Goal: Transaction & Acquisition: Download file/media

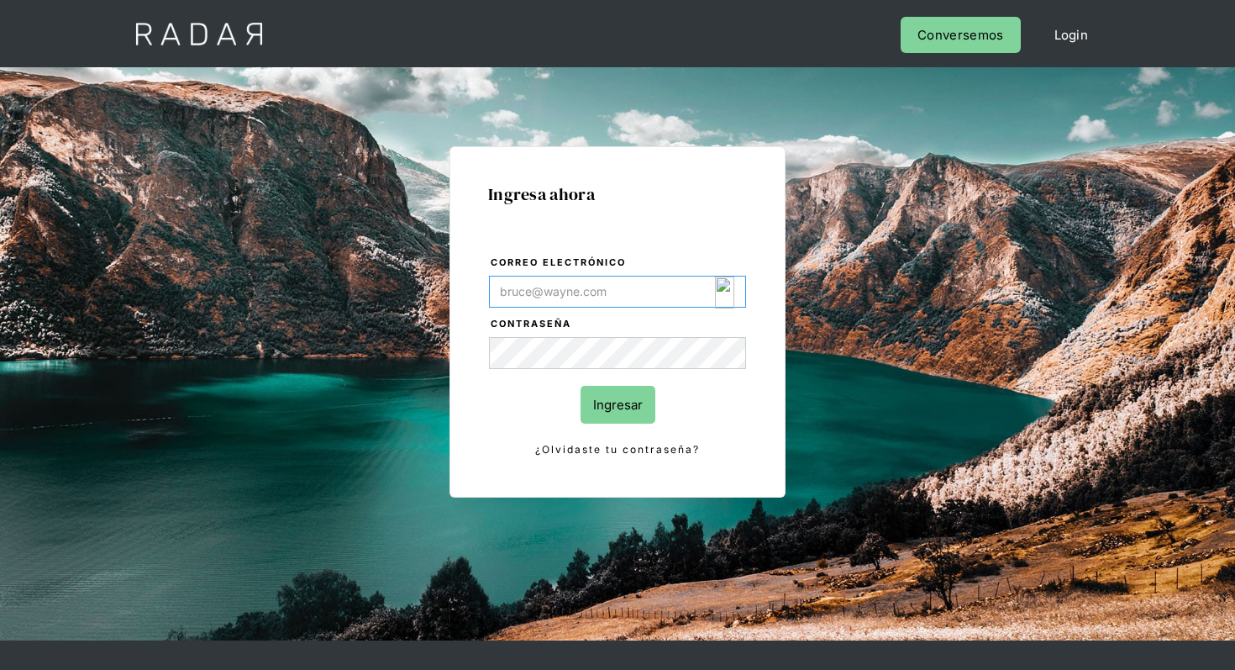
click at [732, 296] on img "Login Form" at bounding box center [724, 293] width 19 height 32
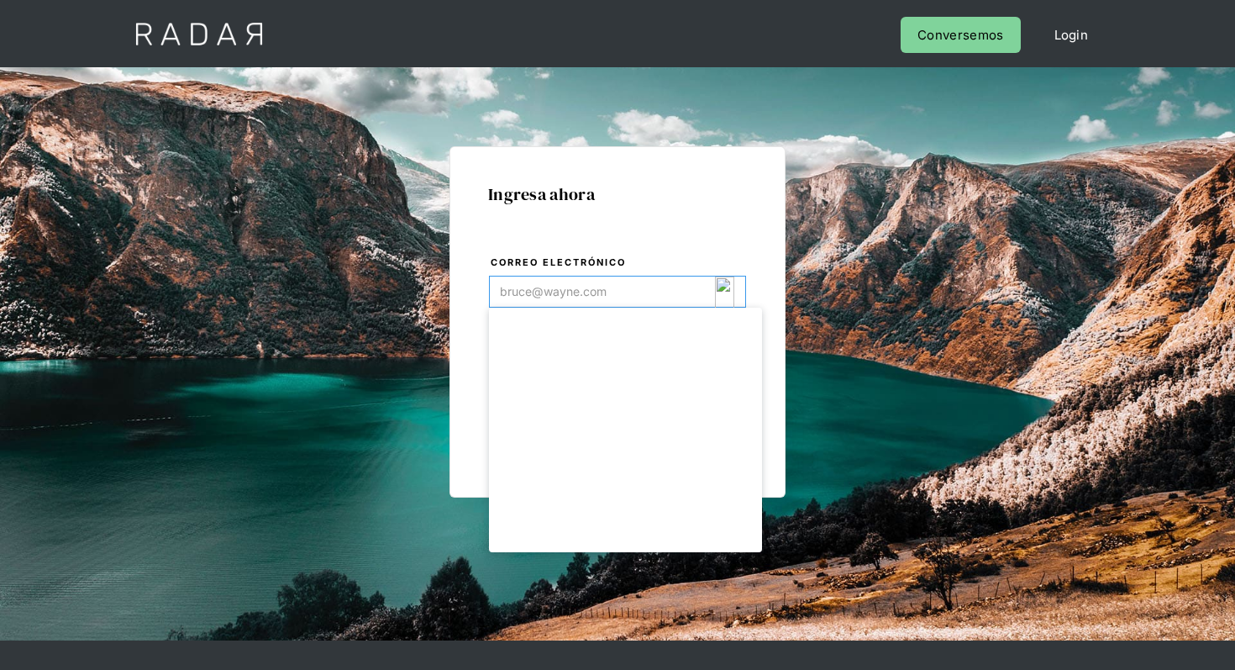
type input "[EMAIL_ADDRESS][DOMAIN_NAME]"
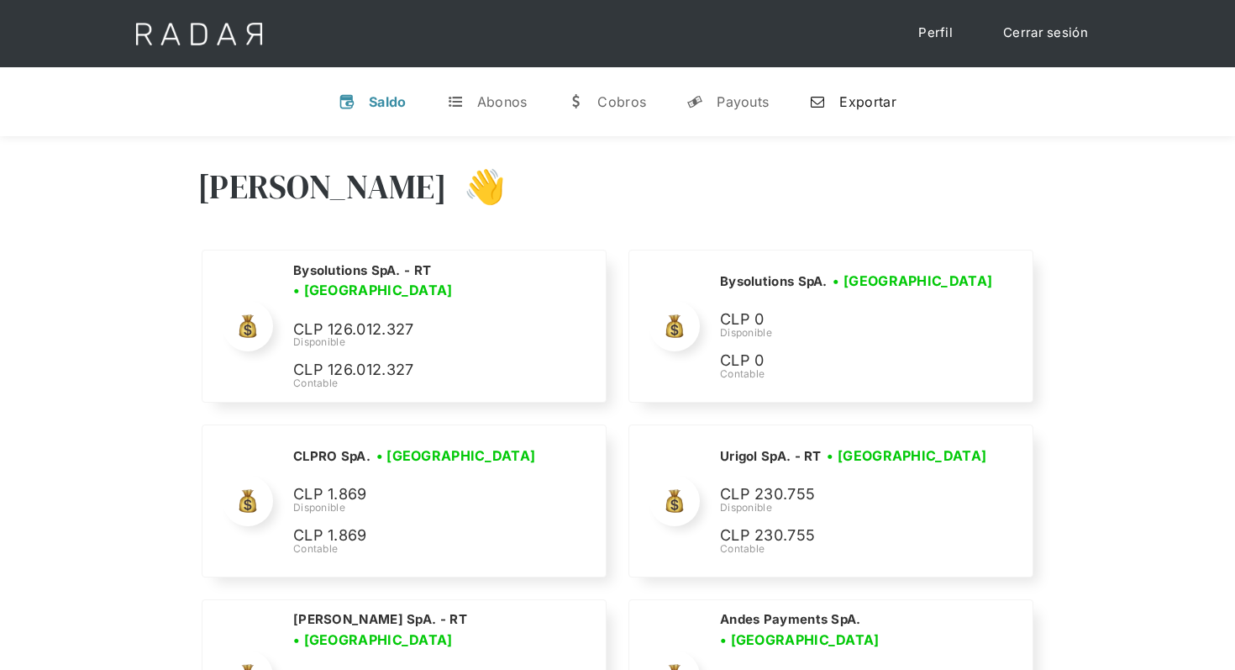
click at [880, 88] on link "n Exportar" at bounding box center [852, 102] width 113 height 44
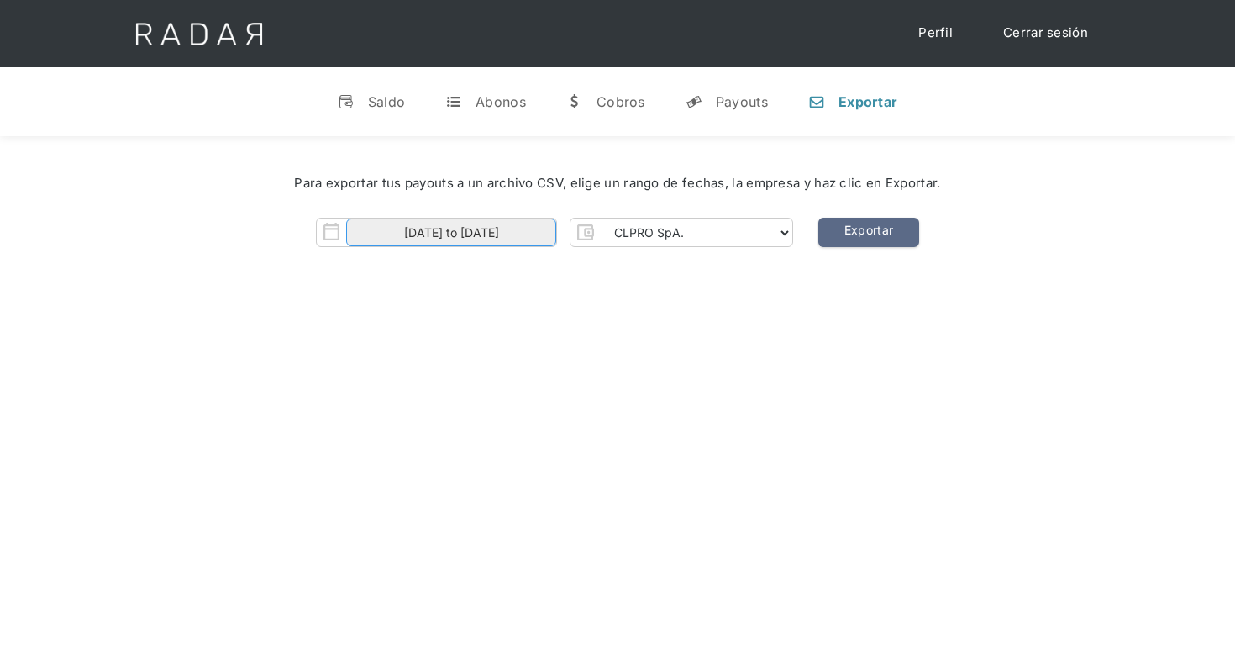
click at [506, 236] on input "01-09-2025 to 04-09-2025" at bounding box center [451, 233] width 210 height 28
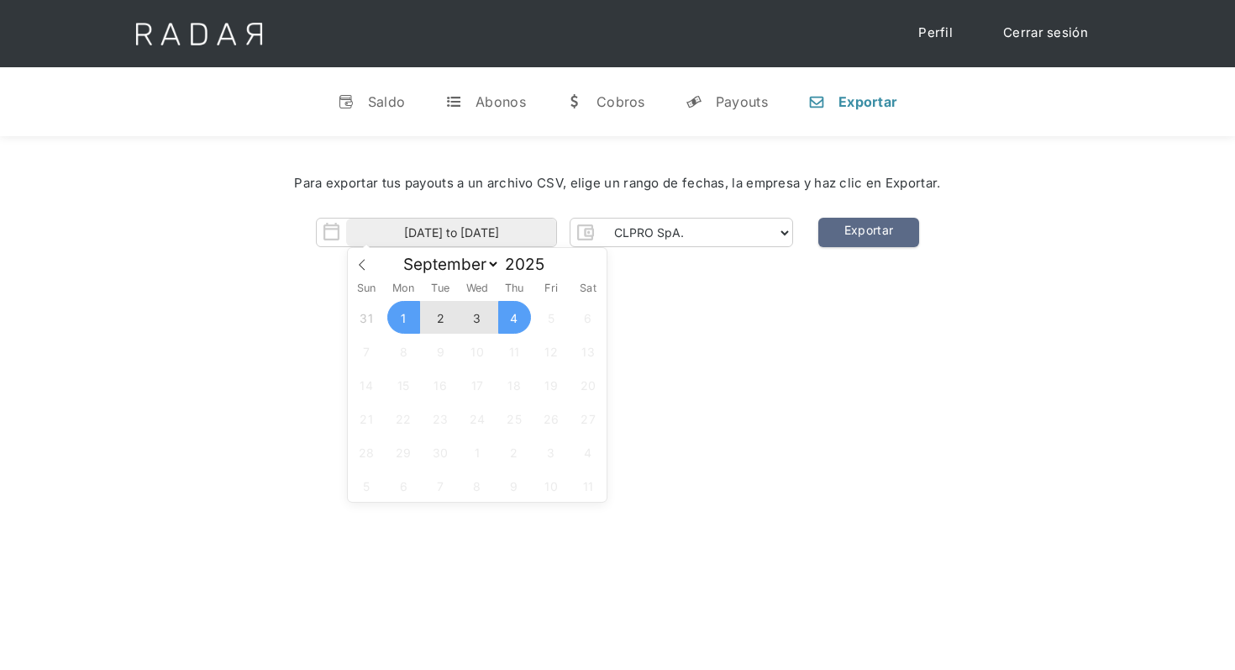
click at [466, 314] on span "3" at bounding box center [477, 317] width 33 height 33
click at [511, 313] on span "4" at bounding box center [514, 317] width 33 height 33
type input "03-09-2025 to 04-09-2025"
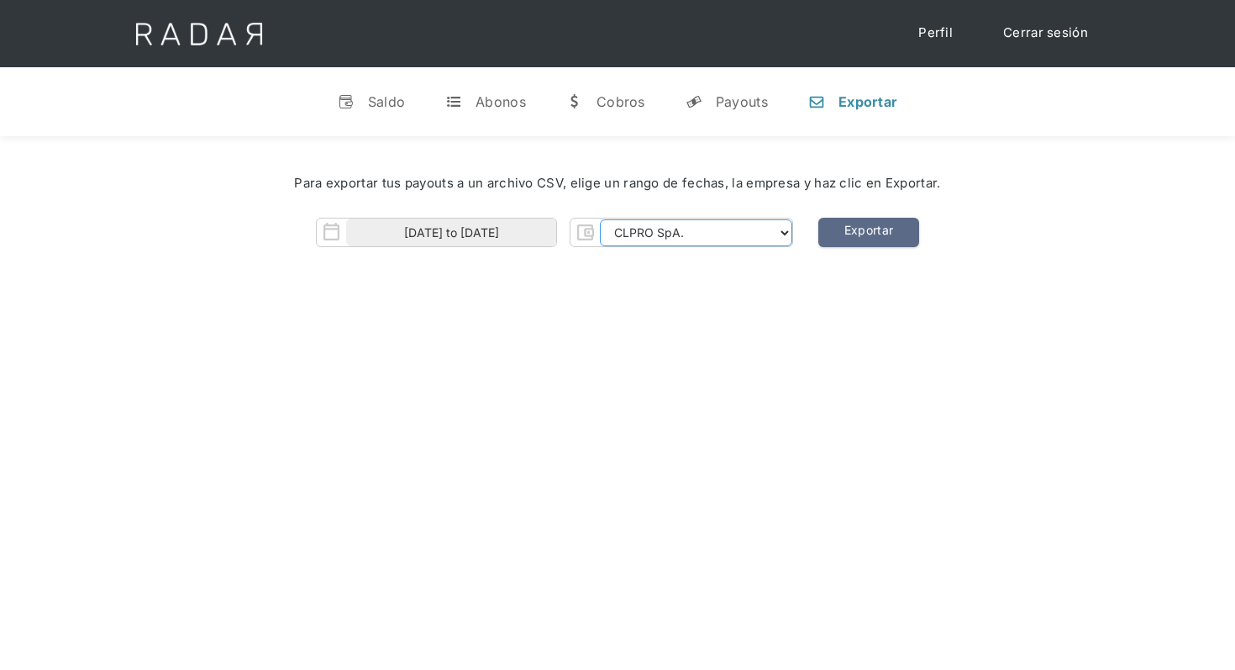
click at [723, 231] on select "CLPRO SpA. Coster SpA. Urigol SpA. Bysolutions SpA. Clmax SpA. Andes Payments S…" at bounding box center [696, 232] width 192 height 27
select select "coster-rt"
click at [602, 219] on select "CLPRO SpA. Coster SpA. Urigol SpA. Bysolutions SpA. Clmax SpA. Andes Payments S…" at bounding box center [696, 232] width 192 height 27
click at [865, 238] on link "Exportar" at bounding box center [869, 232] width 101 height 29
click at [863, 223] on link "Exportar" at bounding box center [869, 232] width 101 height 29
